Goal: Transaction & Acquisition: Download file/media

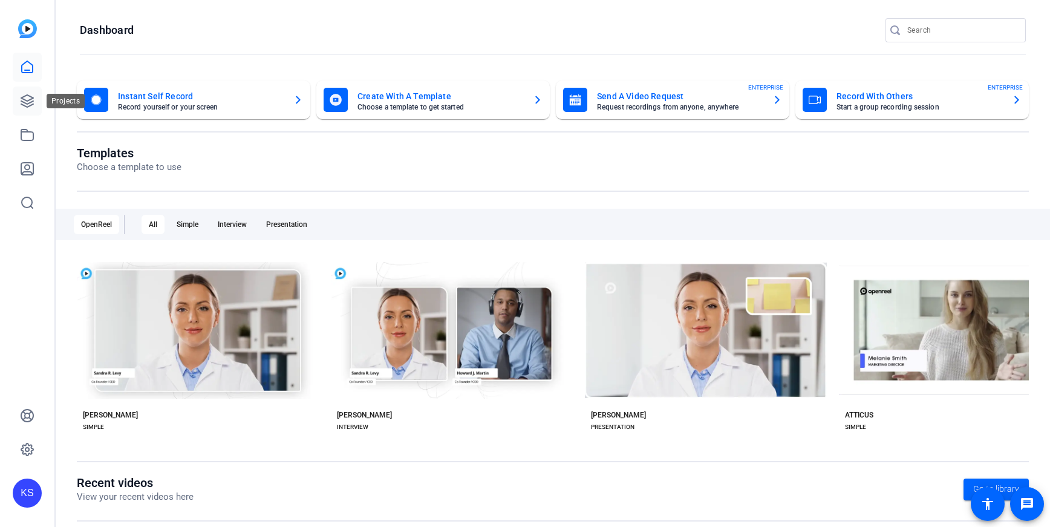
click at [20, 99] on icon at bounding box center [27, 101] width 15 height 15
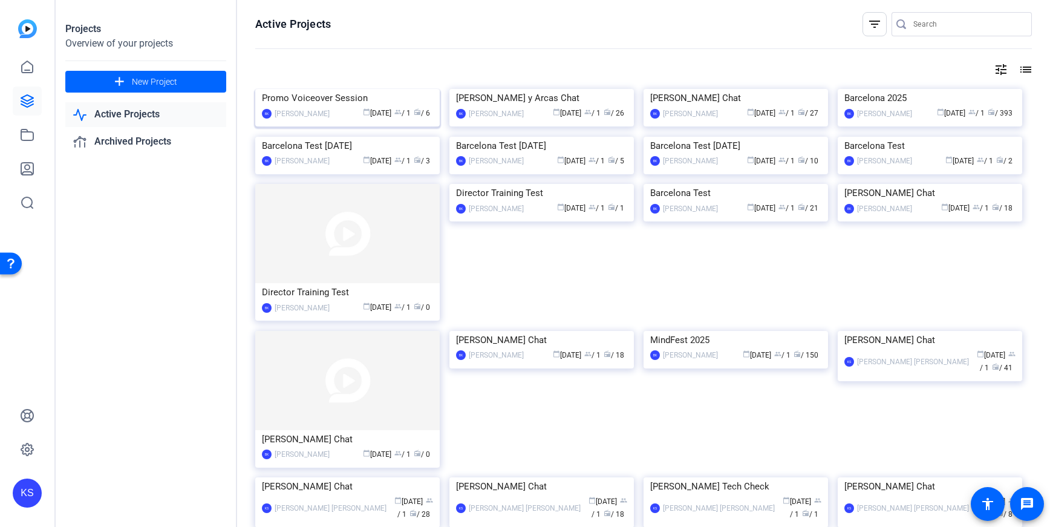
click at [391, 89] on img at bounding box center [347, 89] width 184 height 0
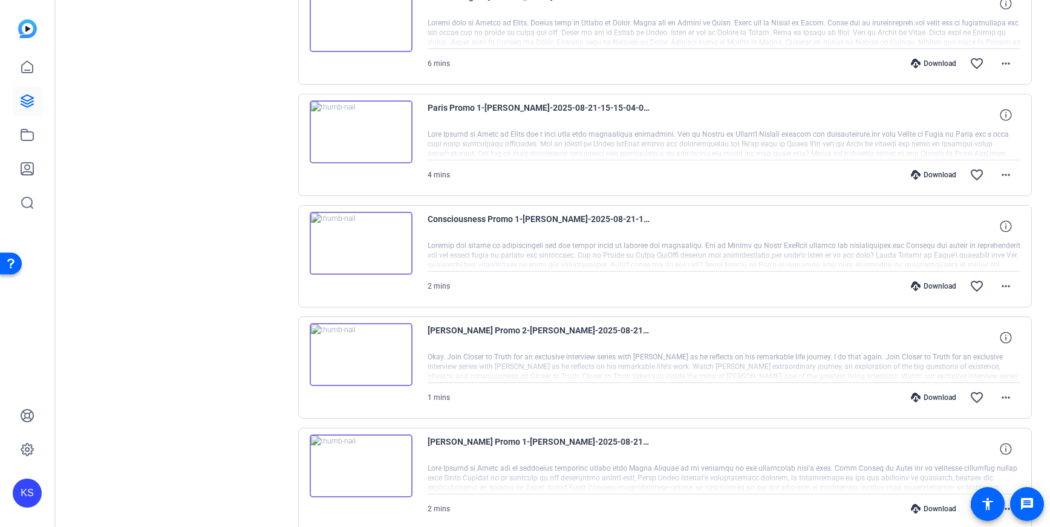
scroll to position [452, 0]
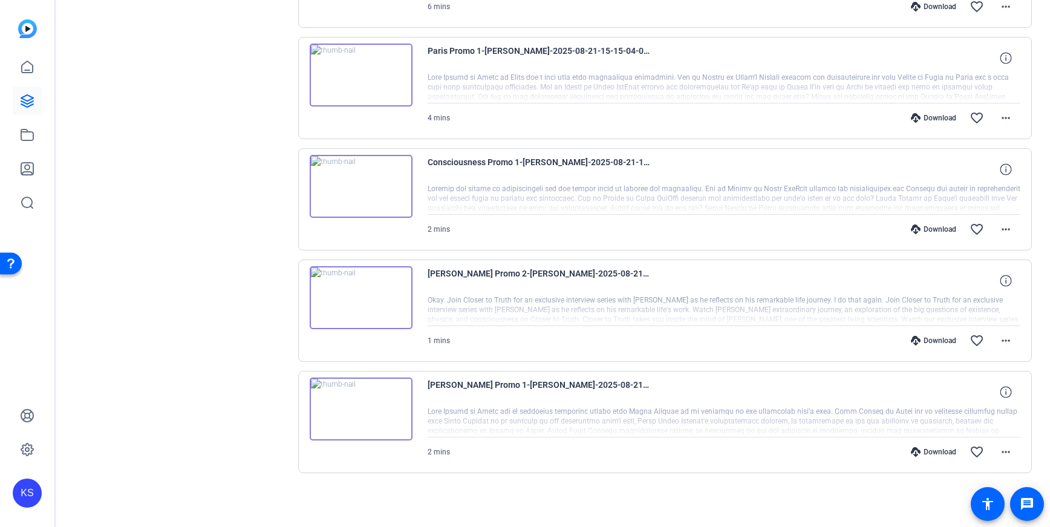
click at [899, 314] on div at bounding box center [724, 310] width 593 height 30
click at [983, 313] on div at bounding box center [724, 310] width 593 height 30
click at [994, 290] on span at bounding box center [1005, 280] width 29 height 29
click at [900, 320] on div at bounding box center [724, 310] width 593 height 30
click at [884, 317] on div at bounding box center [724, 310] width 593 height 30
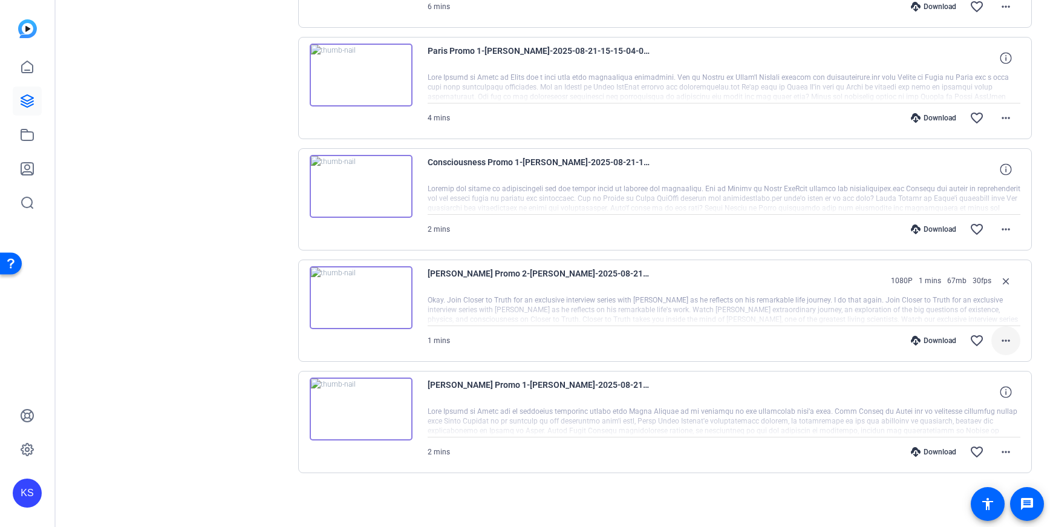
click at [1006, 336] on mat-icon "more_horiz" at bounding box center [1005, 340] width 15 height 15
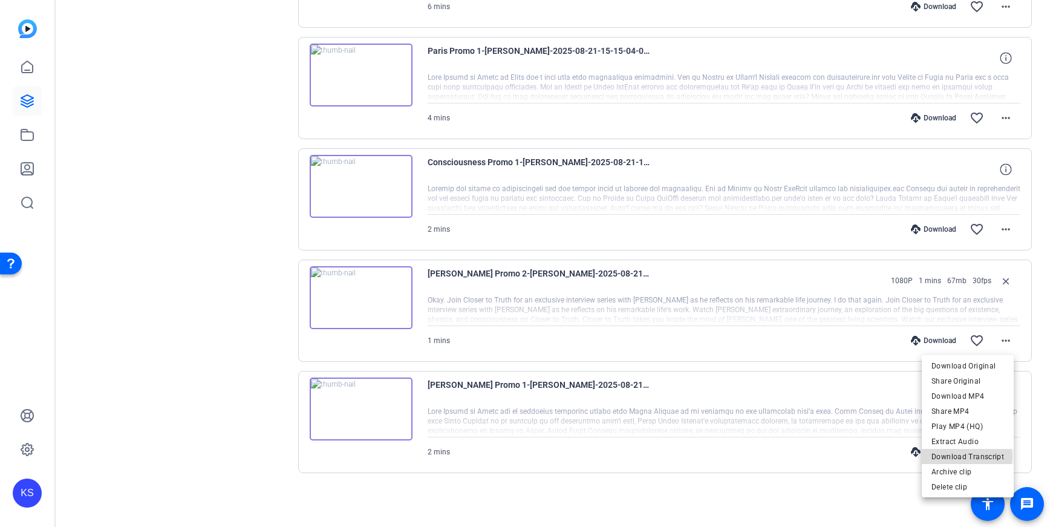
click at [967, 456] on span "Download Transcript" at bounding box center [967, 456] width 73 height 15
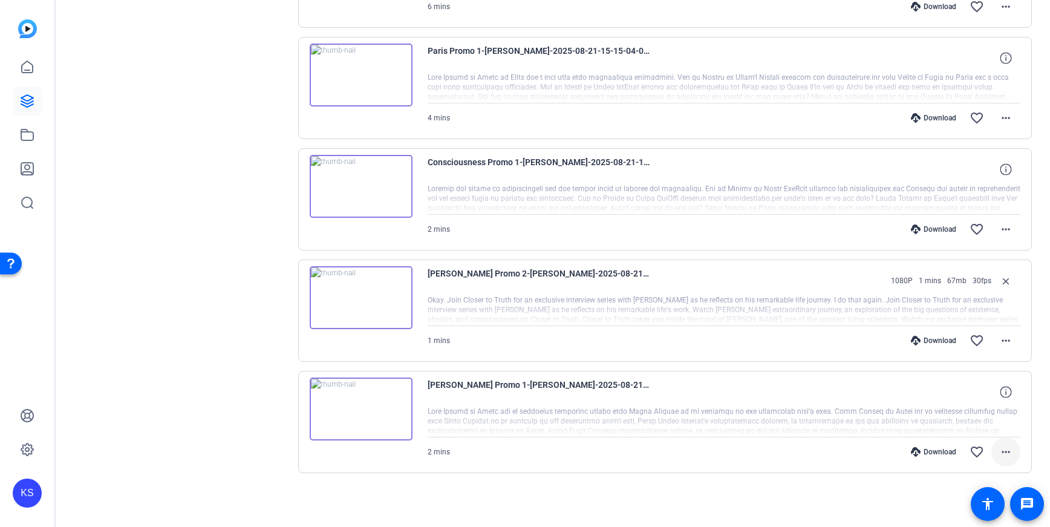
click at [998, 451] on mat-icon "more_horiz" at bounding box center [1005, 451] width 15 height 15
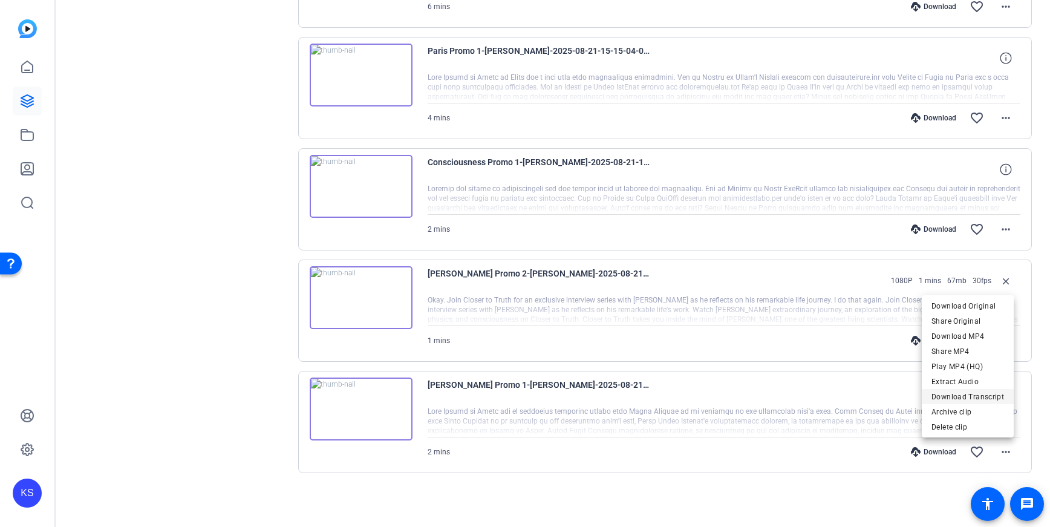
click at [974, 393] on span "Download Transcript" at bounding box center [967, 396] width 73 height 15
